Goal: Task Accomplishment & Management: Manage account settings

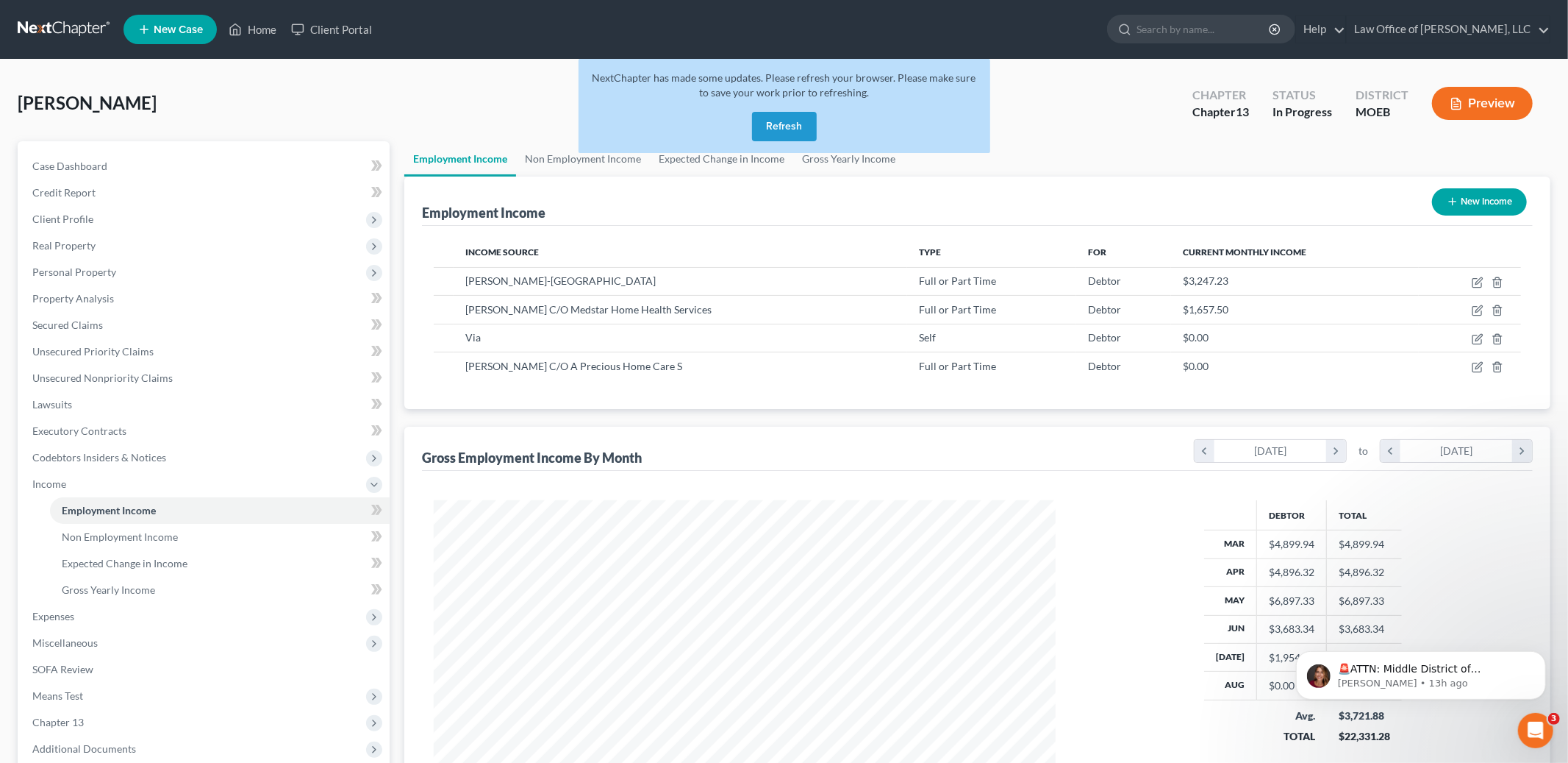
scroll to position [4144, 0]
click at [795, 128] on button "Refresh" at bounding box center [784, 127] width 65 height 29
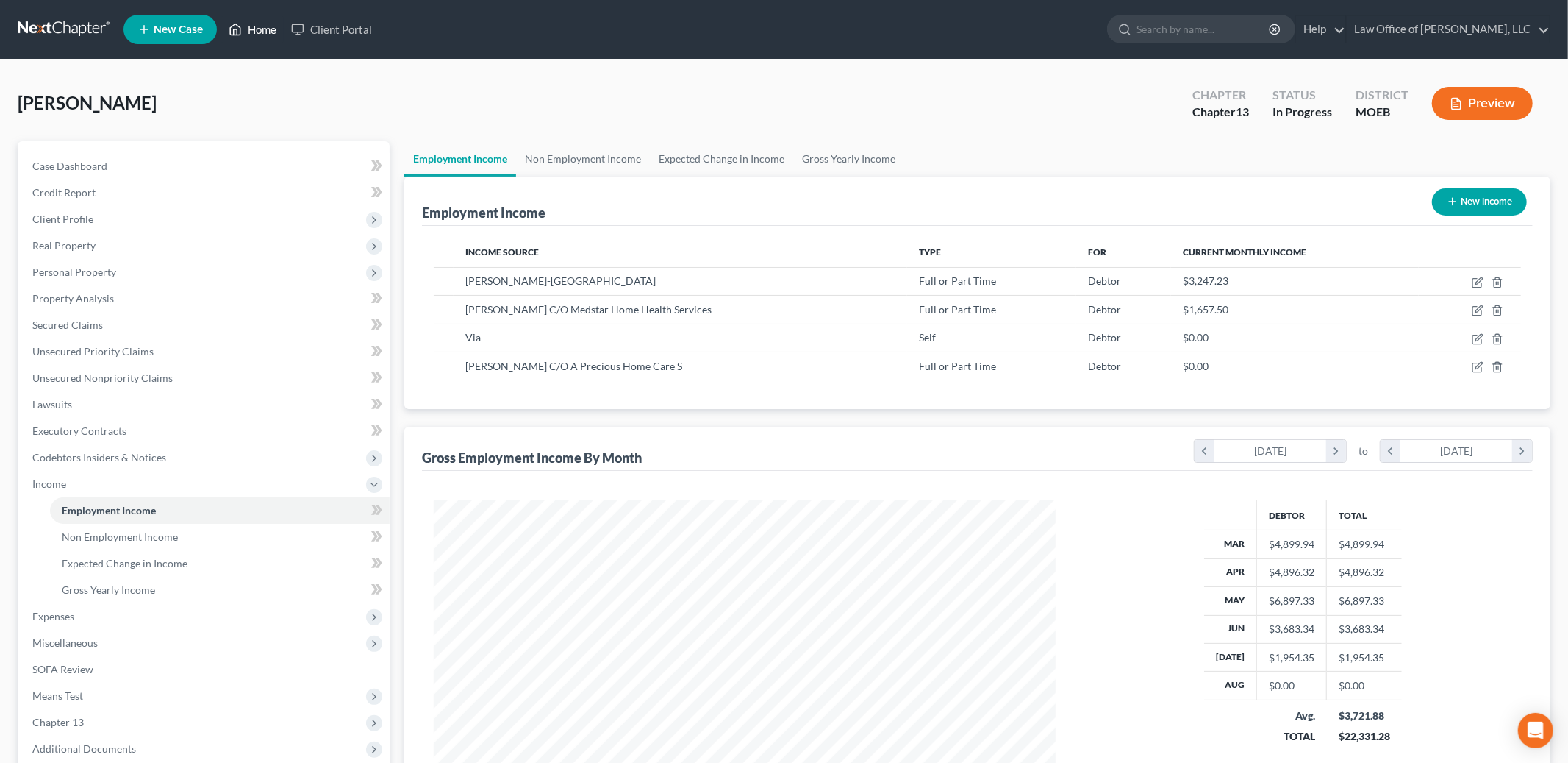
scroll to position [310, 652]
click at [259, 28] on link "Home" at bounding box center [252, 29] width 63 height 26
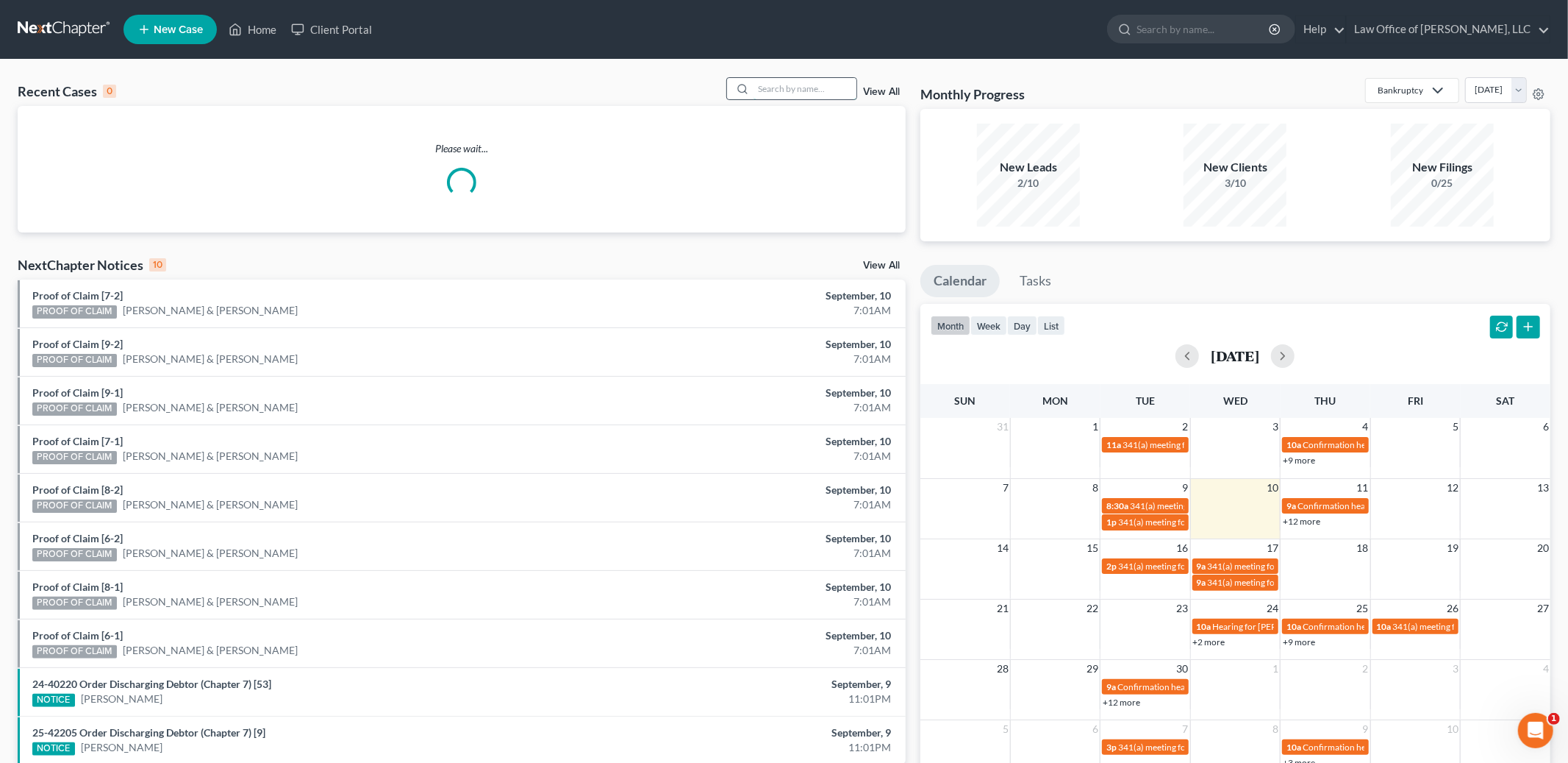
click at [786, 92] on input "search" at bounding box center [804, 88] width 103 height 21
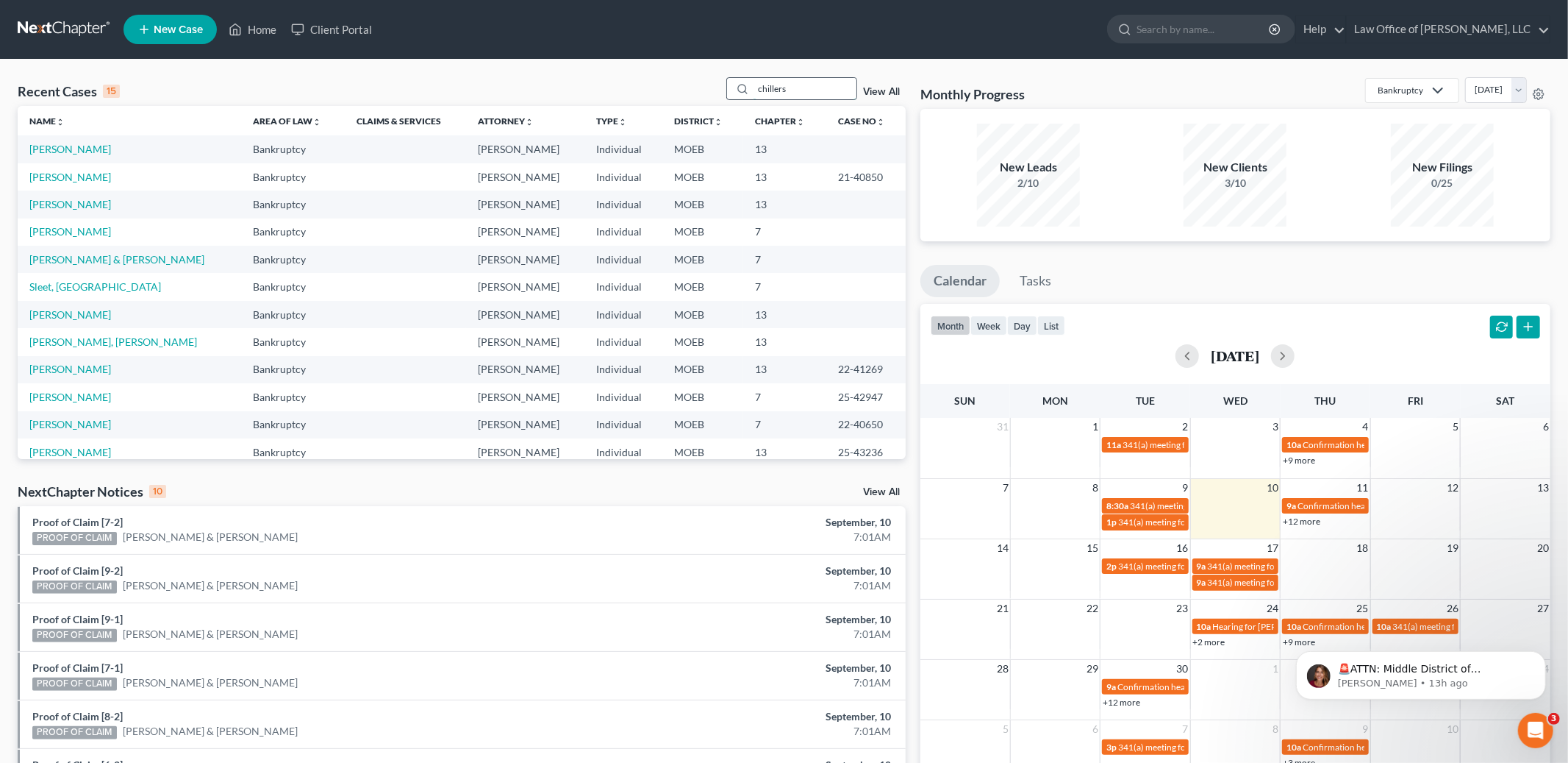
type input "chillers"
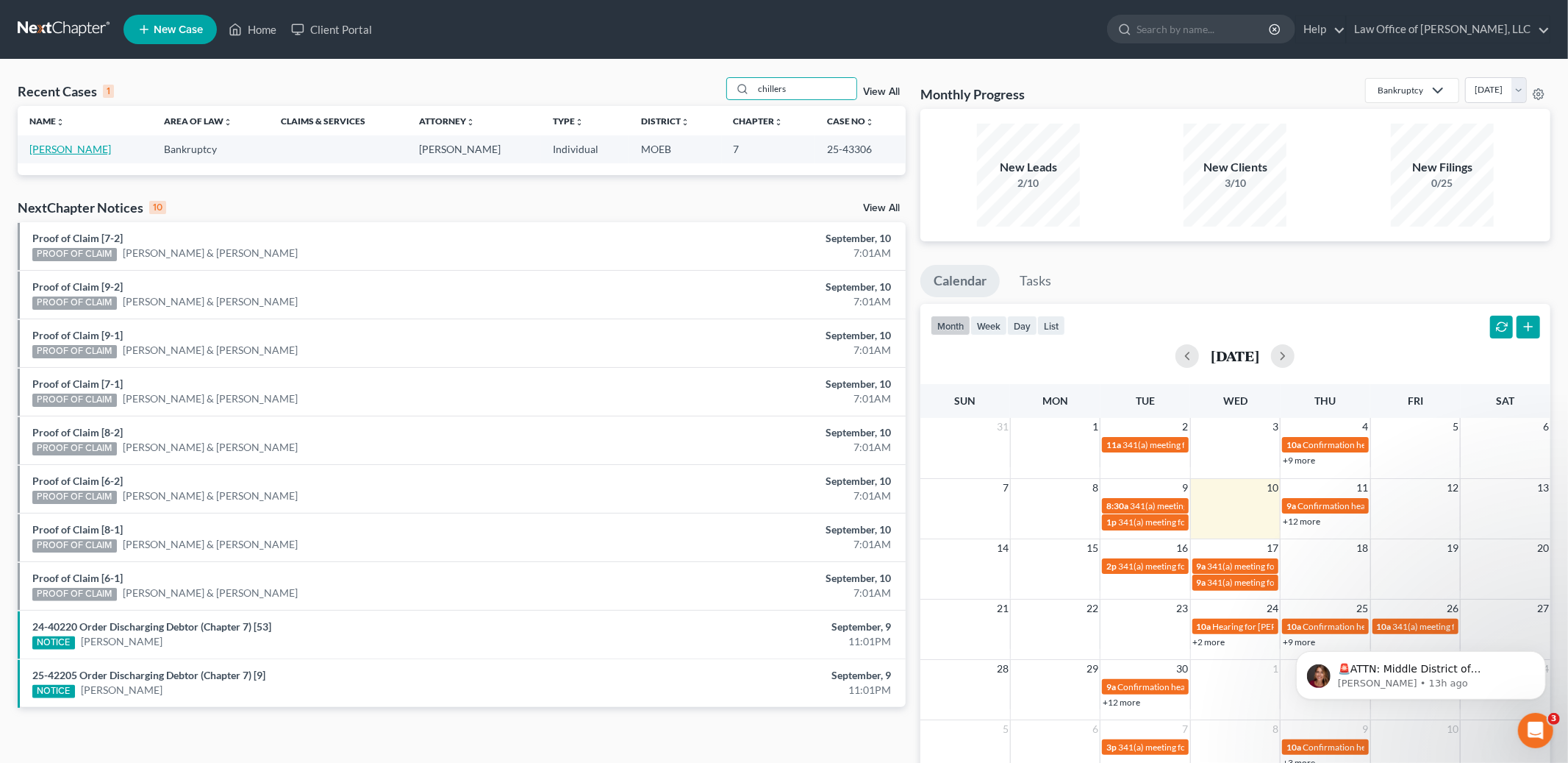
click at [70, 151] on link "[PERSON_NAME]" at bounding box center [70, 149] width 82 height 13
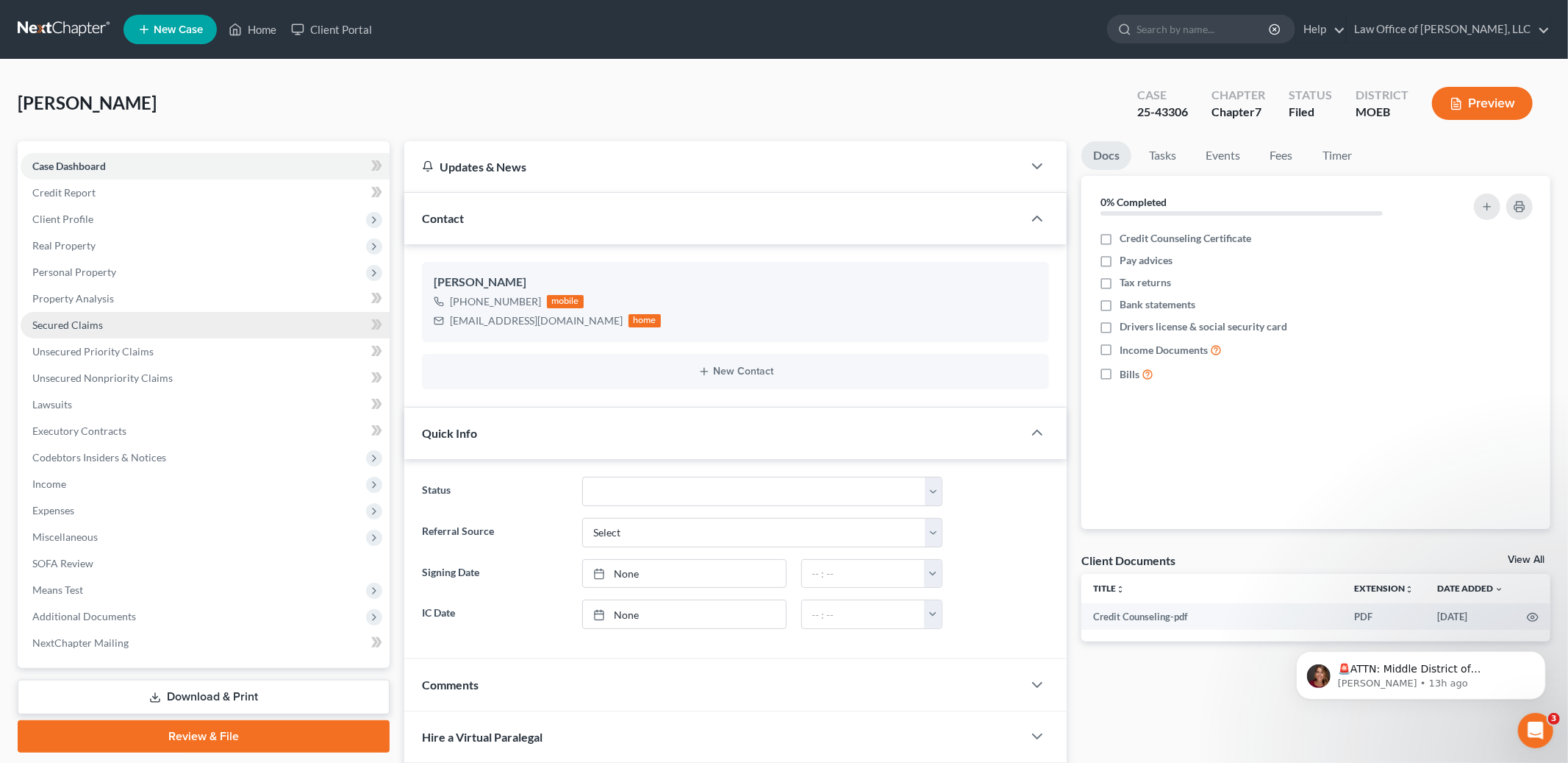
click at [86, 319] on span "Secured Claims" at bounding box center [68, 325] width 71 height 13
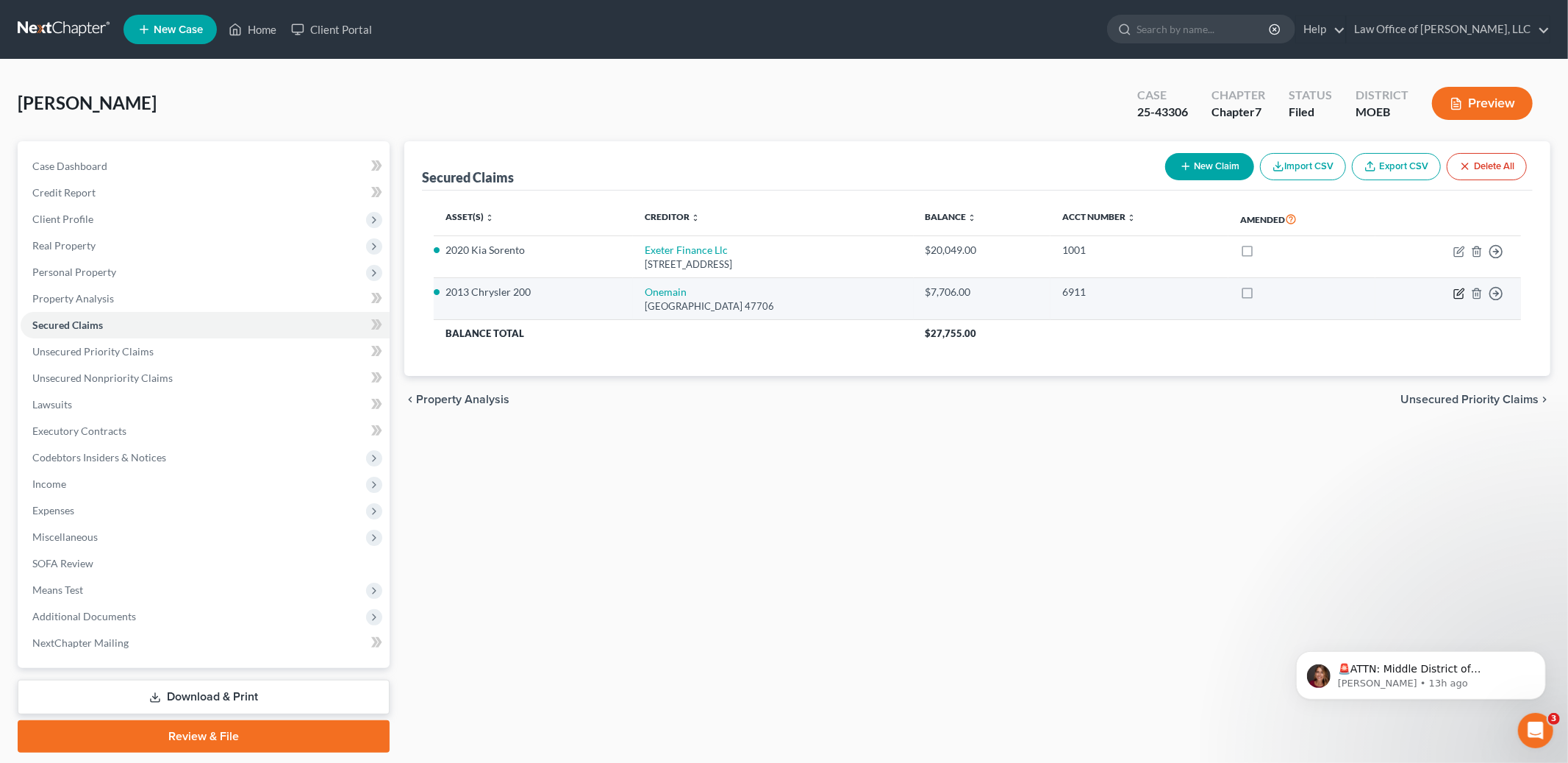
click at [1461, 289] on icon "button" at bounding box center [1460, 291] width 6 height 6
select select "15"
select select "0"
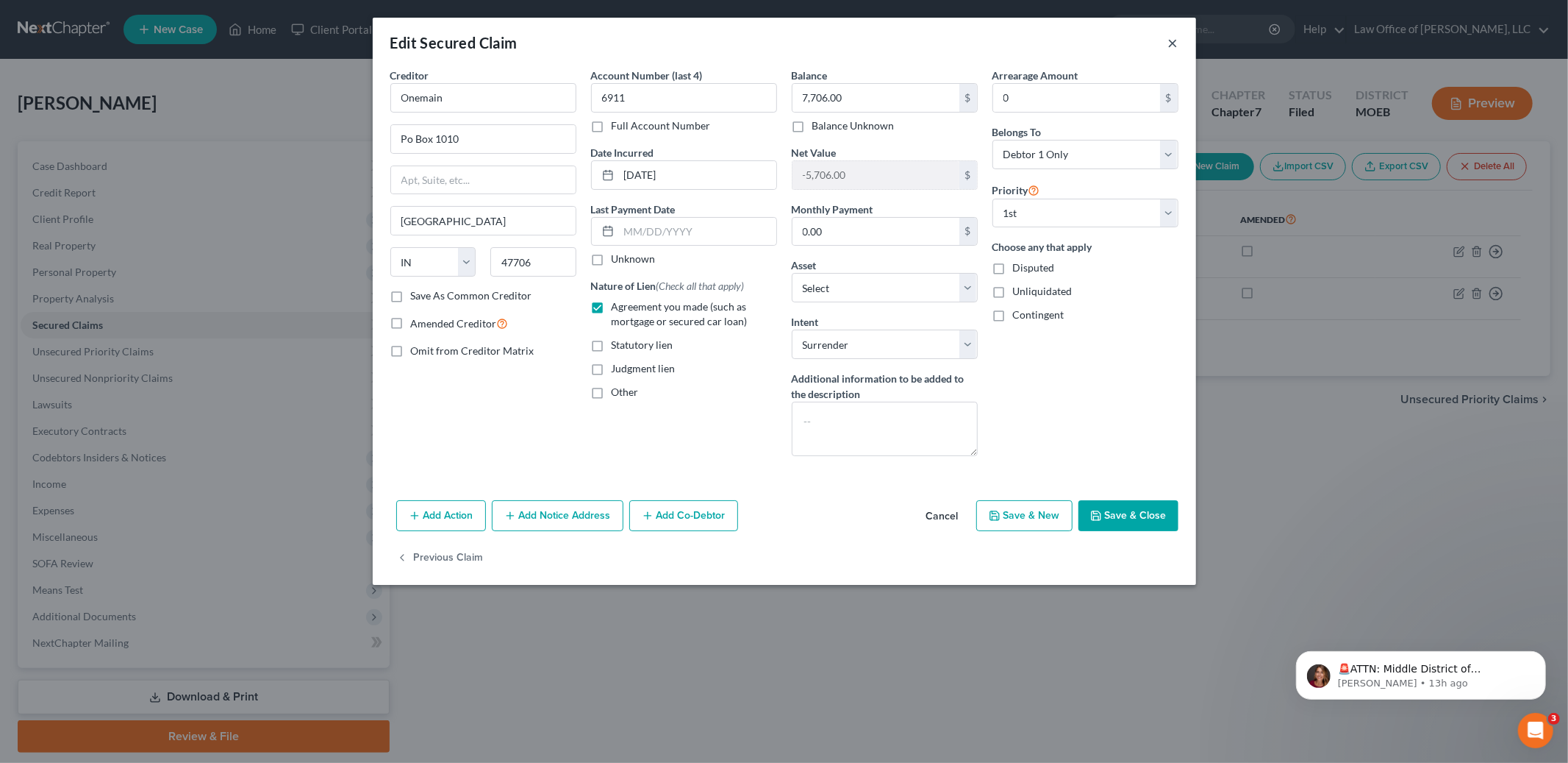
click at [1177, 36] on button "×" at bounding box center [1173, 42] width 10 height 17
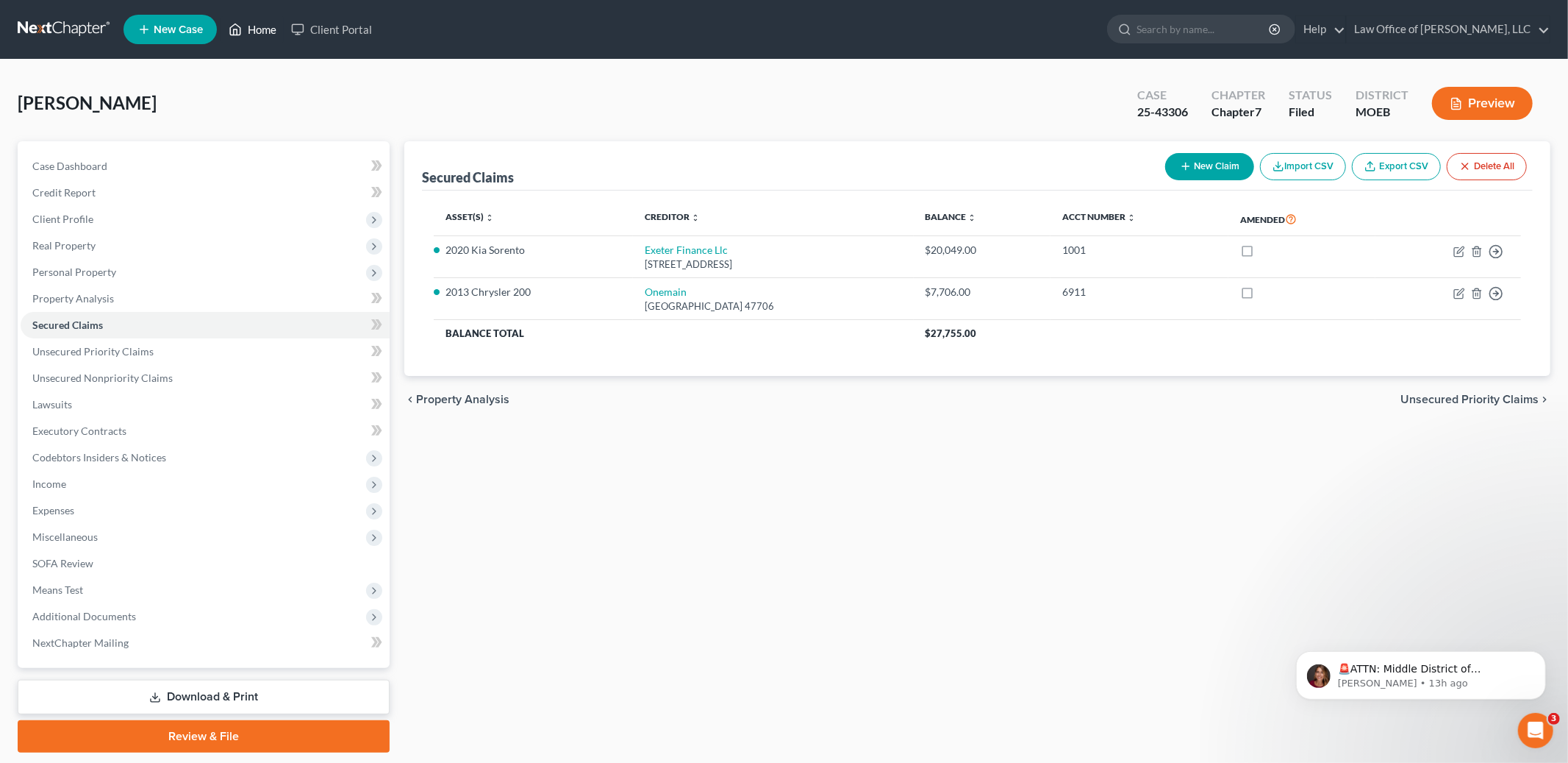
click at [258, 27] on link "Home" at bounding box center [252, 29] width 63 height 26
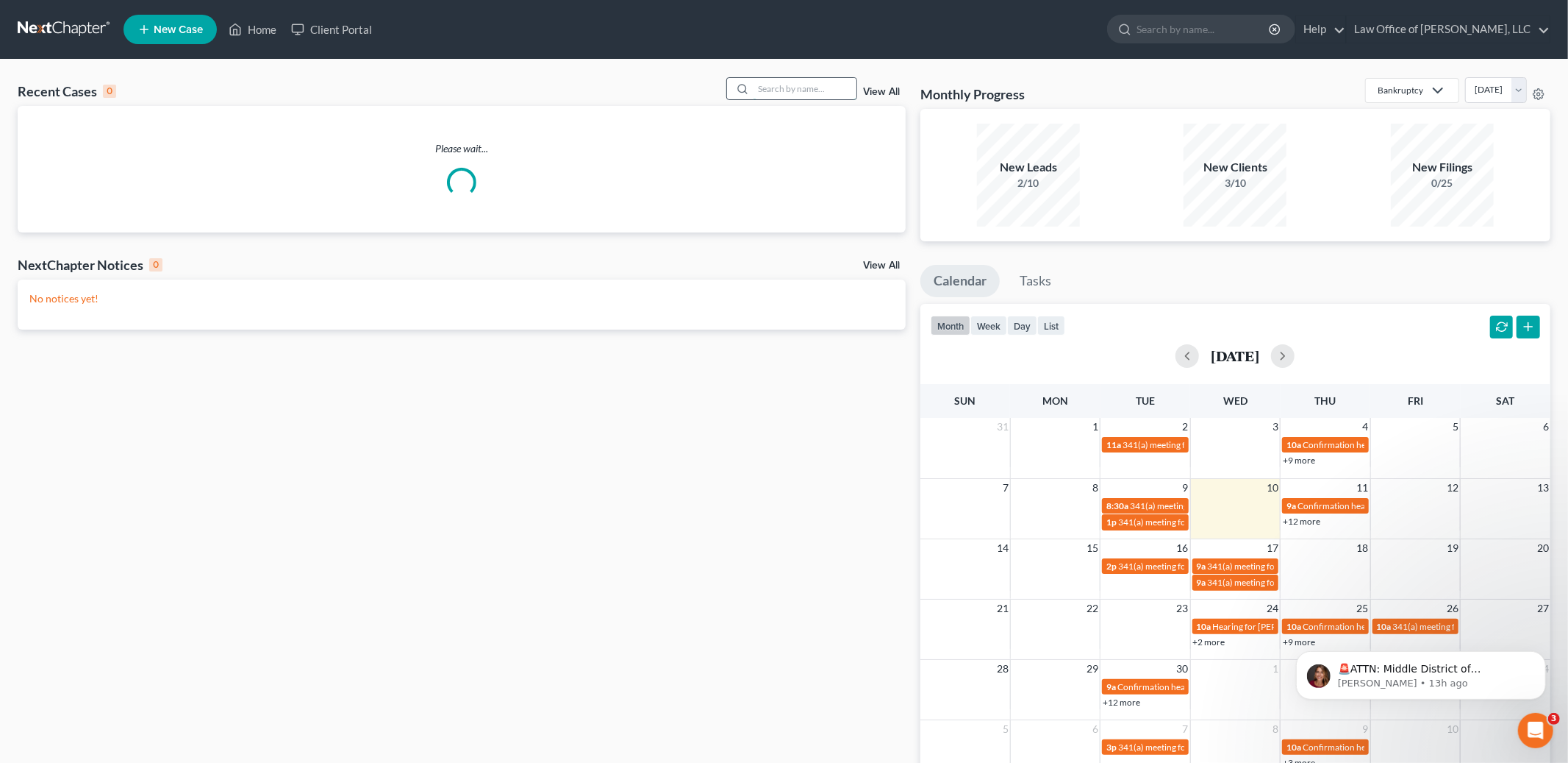
click at [795, 91] on input "search" at bounding box center [804, 88] width 103 height 21
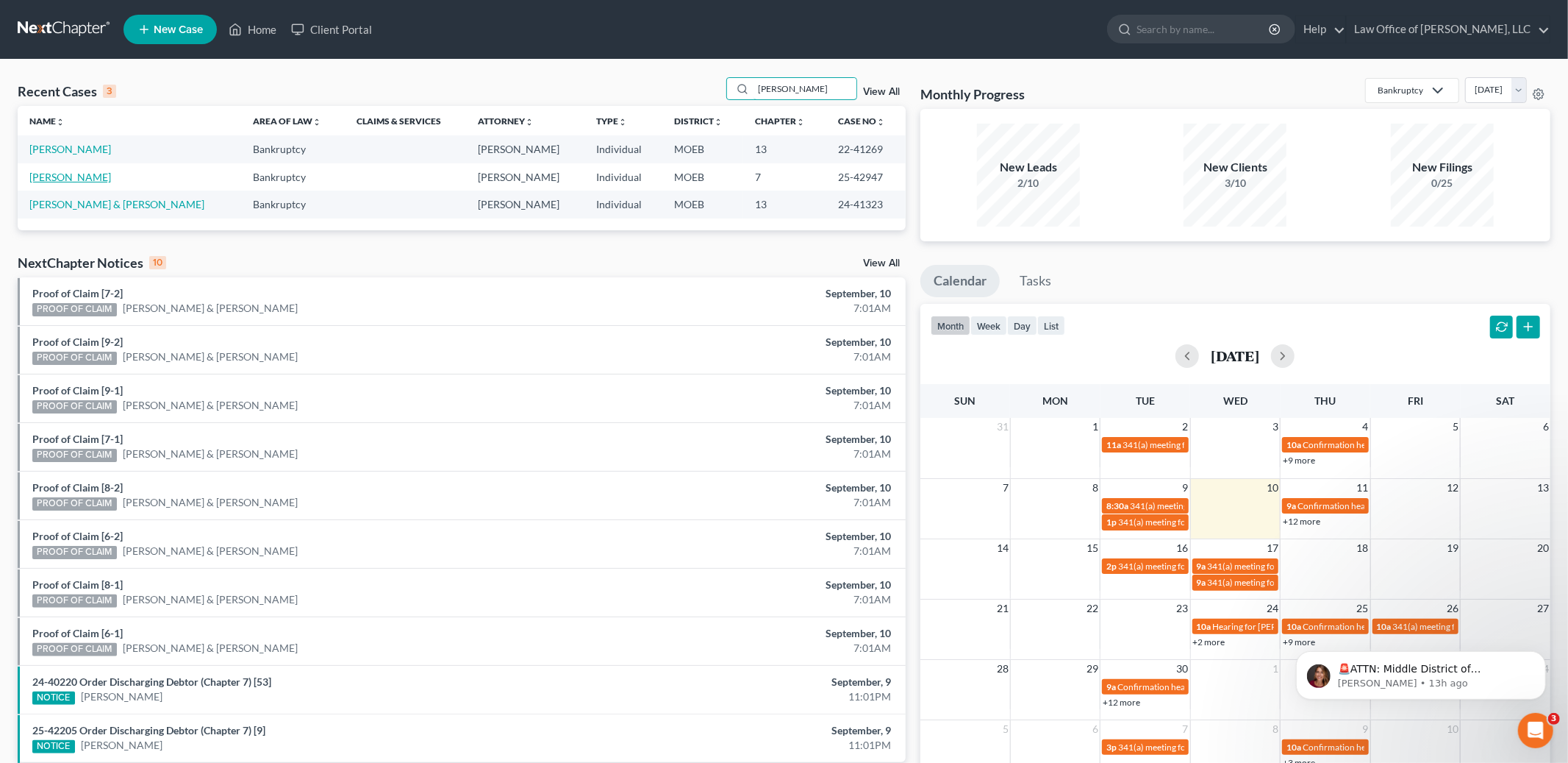
type input "[PERSON_NAME]"
click at [59, 170] on link "[PERSON_NAME]" at bounding box center [70, 177] width 82 height 13
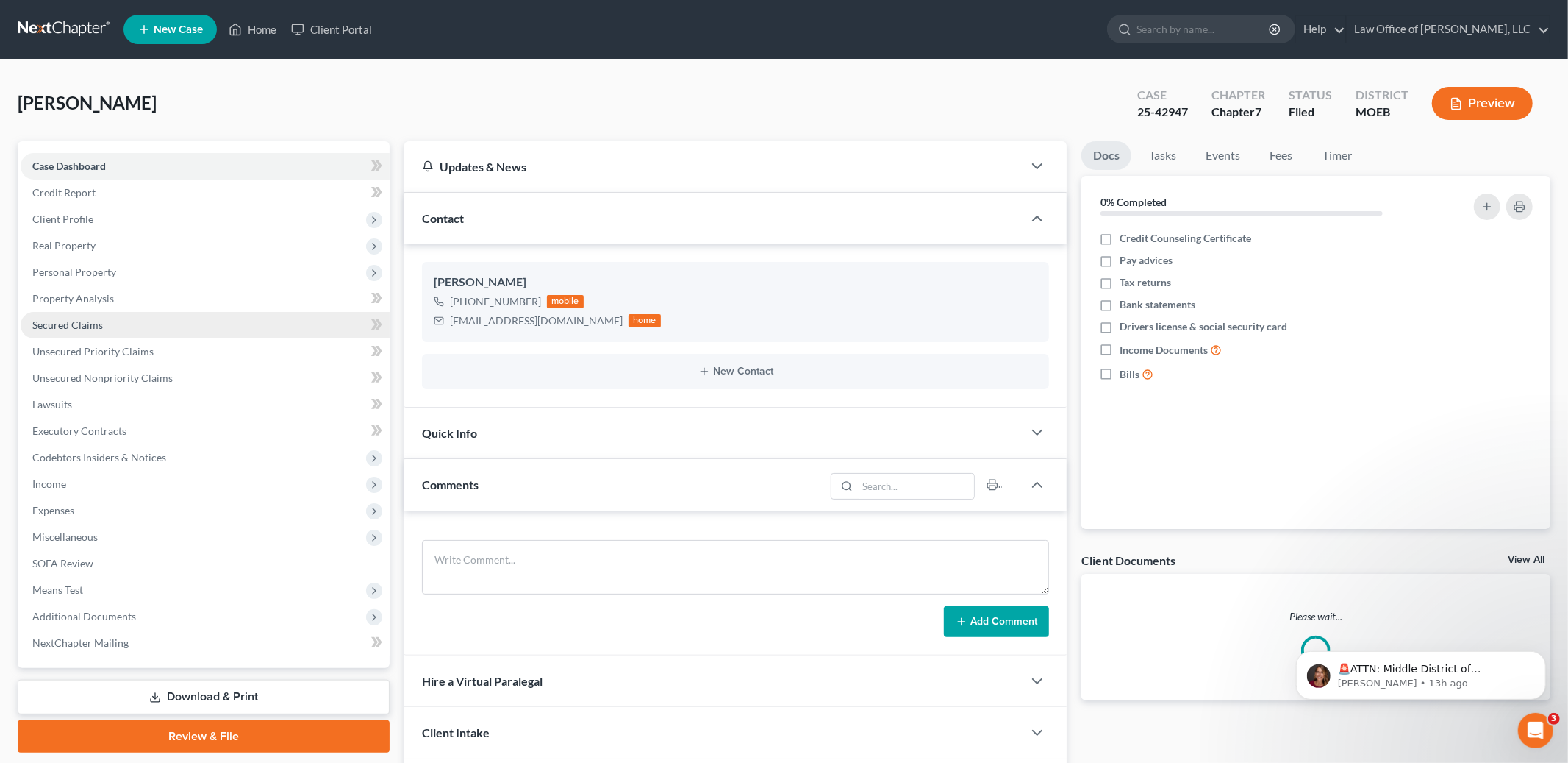
click at [47, 323] on span "Secured Claims" at bounding box center [68, 325] width 71 height 13
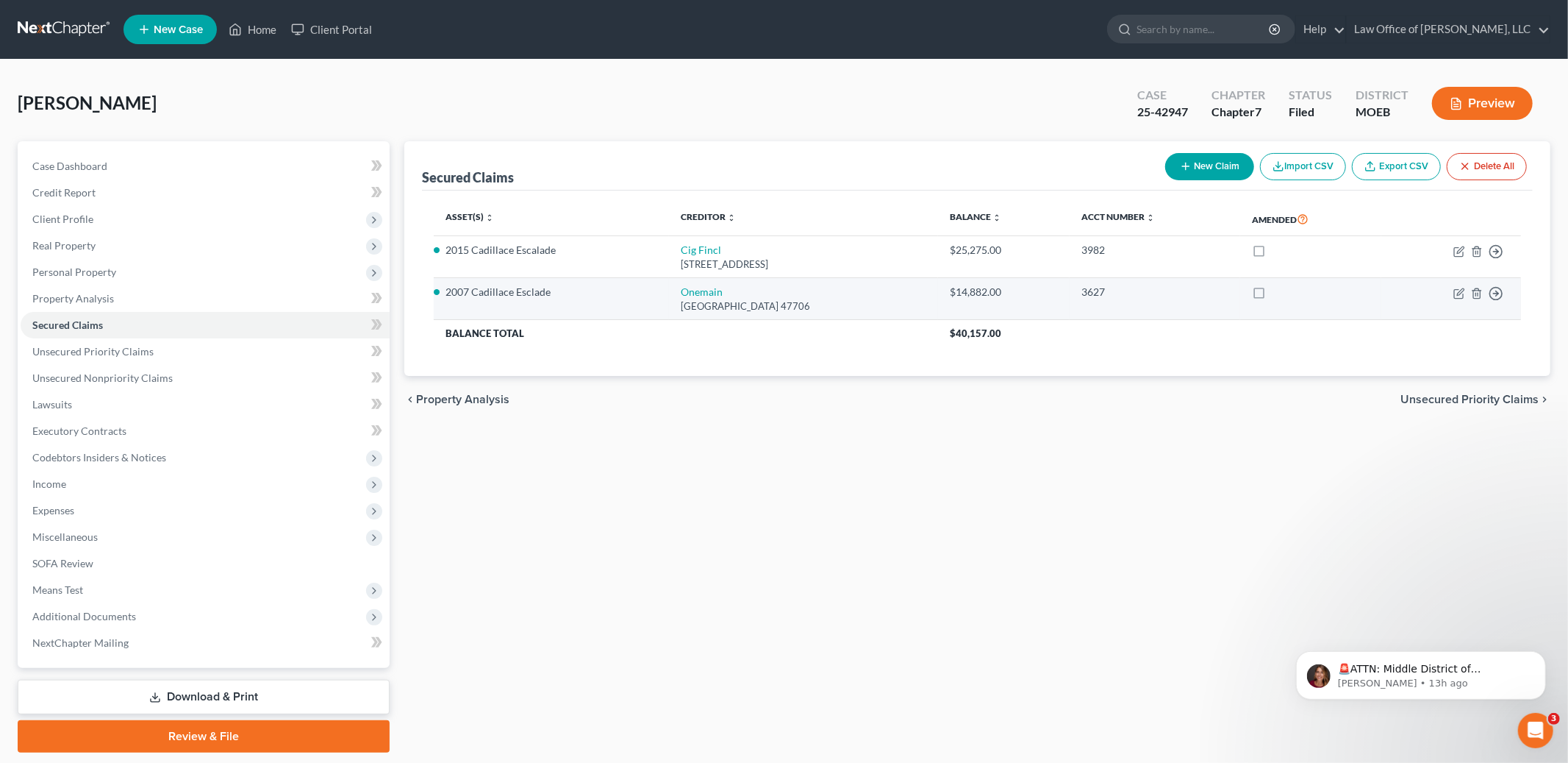
click at [1450, 290] on td "Move to E Move to F Move to G Move to Notice Only" at bounding box center [1451, 299] width 139 height 42
click at [1460, 294] on icon "button" at bounding box center [1460, 291] width 6 height 6
select select "15"
select select "0"
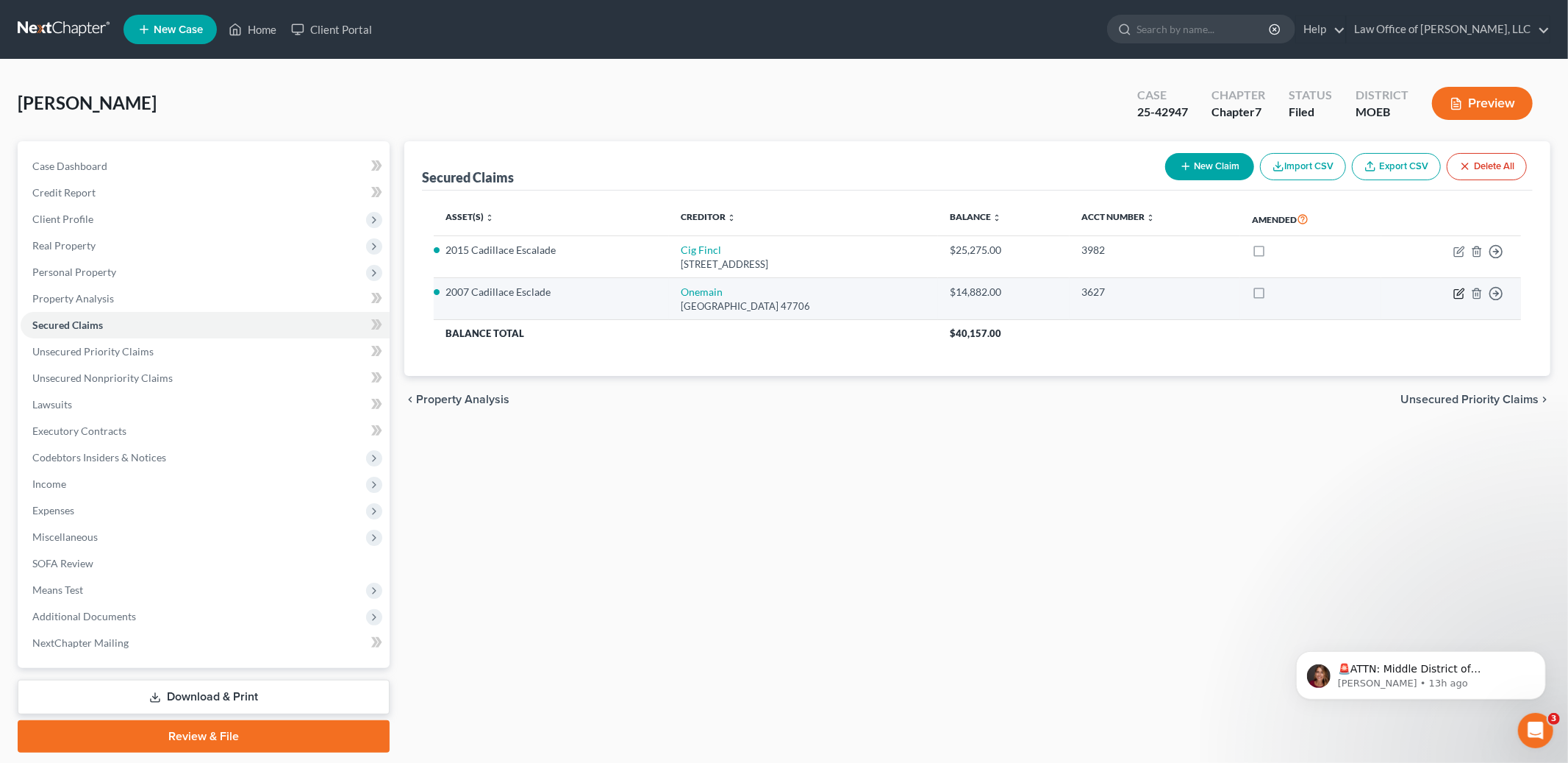
select select "0"
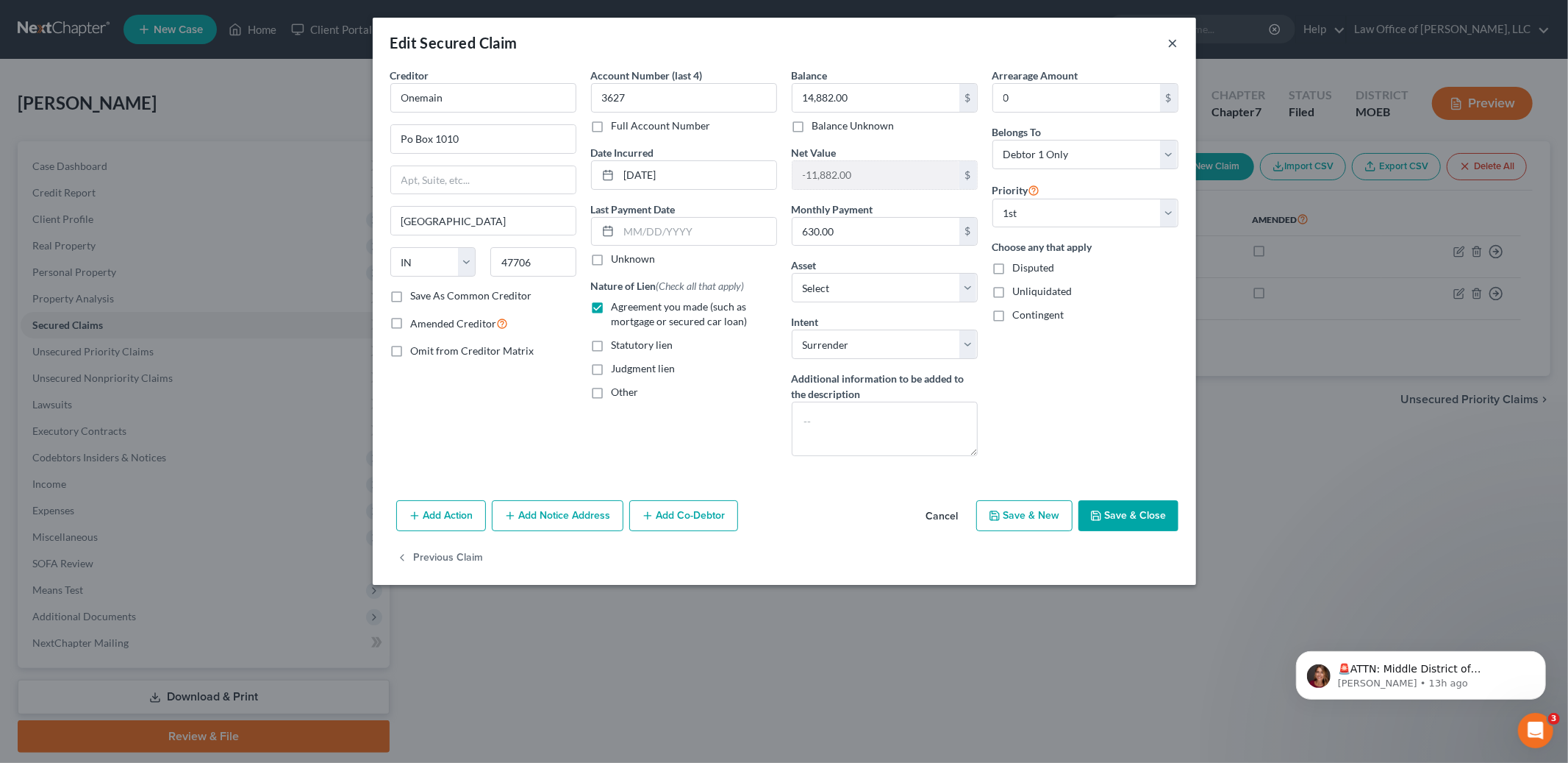
click at [1175, 38] on button "×" at bounding box center [1173, 42] width 10 height 17
